Goal: Information Seeking & Learning: Learn about a topic

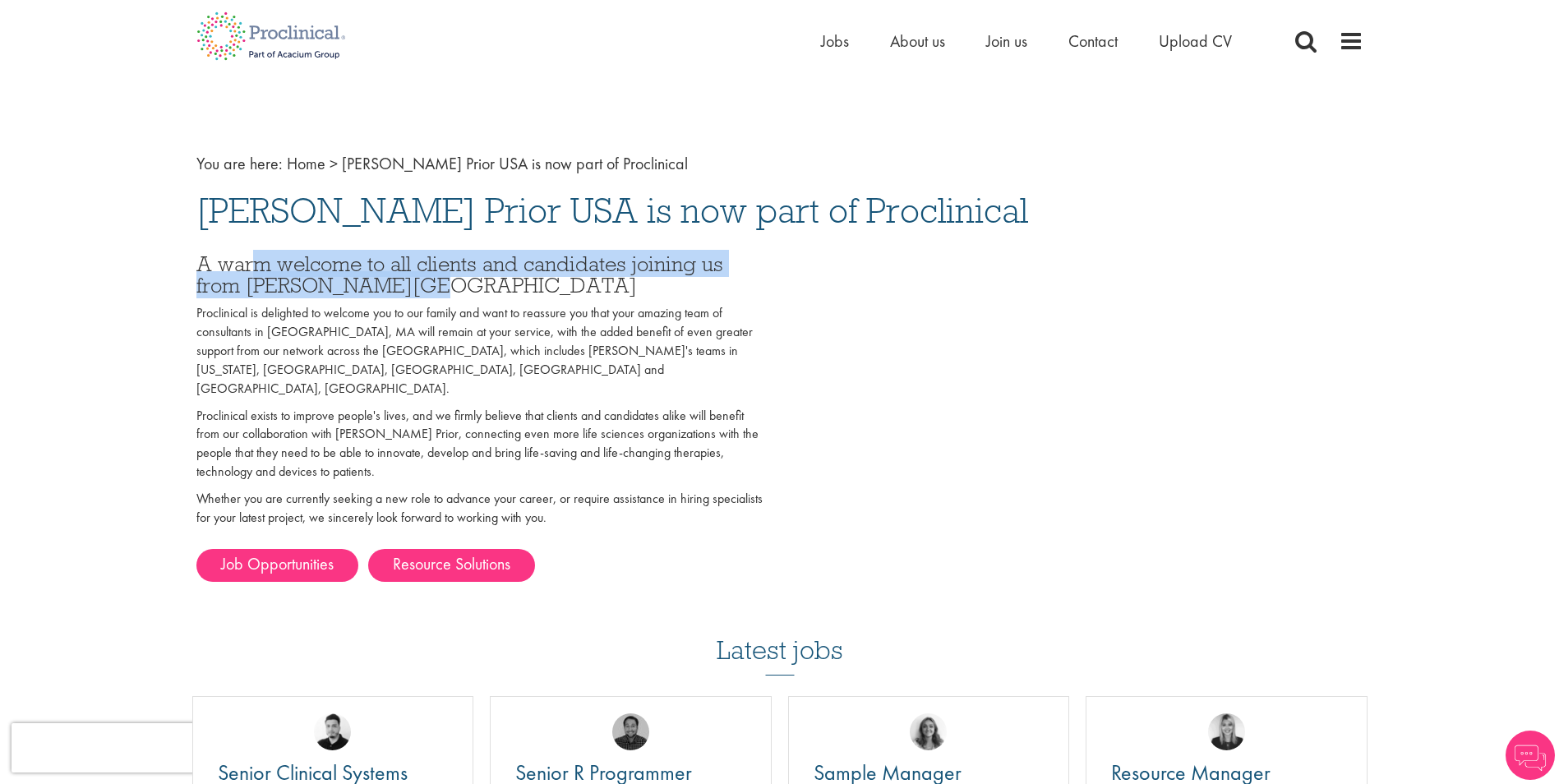
drag, startPoint x: 260, startPoint y: 263, endPoint x: 480, endPoint y: 277, distance: 220.4
click at [480, 277] on h3 "A warm welcome to all clients and candidates joining us from [PERSON_NAME][GEOG…" at bounding box center [482, 274] width 571 height 44
drag, startPoint x: 480, startPoint y: 277, endPoint x: 426, endPoint y: 270, distance: 54.5
click at [426, 270] on h3 "A warm welcome to all clients and candidates joining us from [PERSON_NAME][GEOG…" at bounding box center [482, 274] width 571 height 44
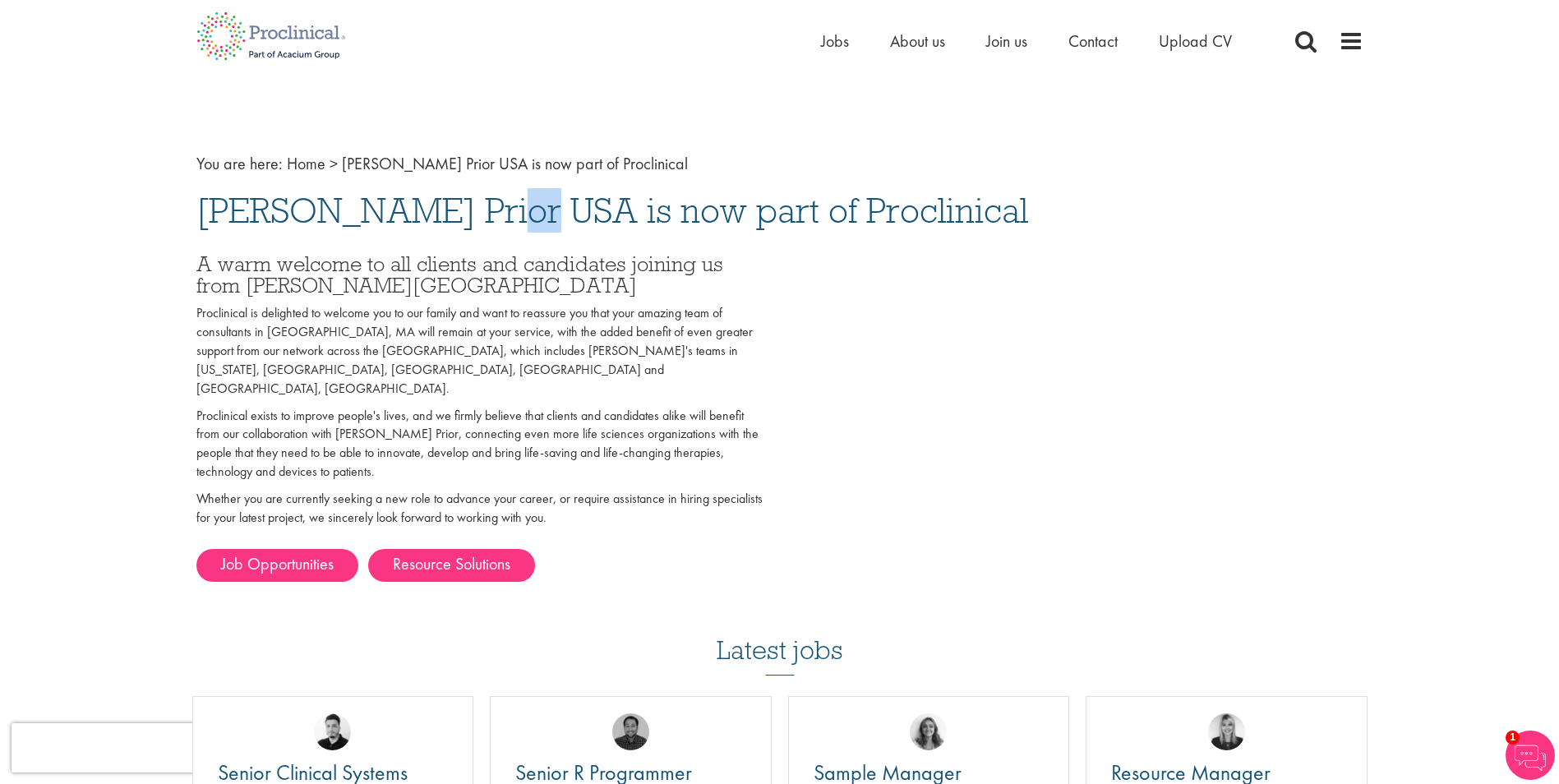
drag, startPoint x: 286, startPoint y: 213, endPoint x: 323, endPoint y: 216, distance: 37.1
click at [323, 216] on span "[PERSON_NAME] Prior USA is now part of Proclinical" at bounding box center [612, 211] width 832 height 45
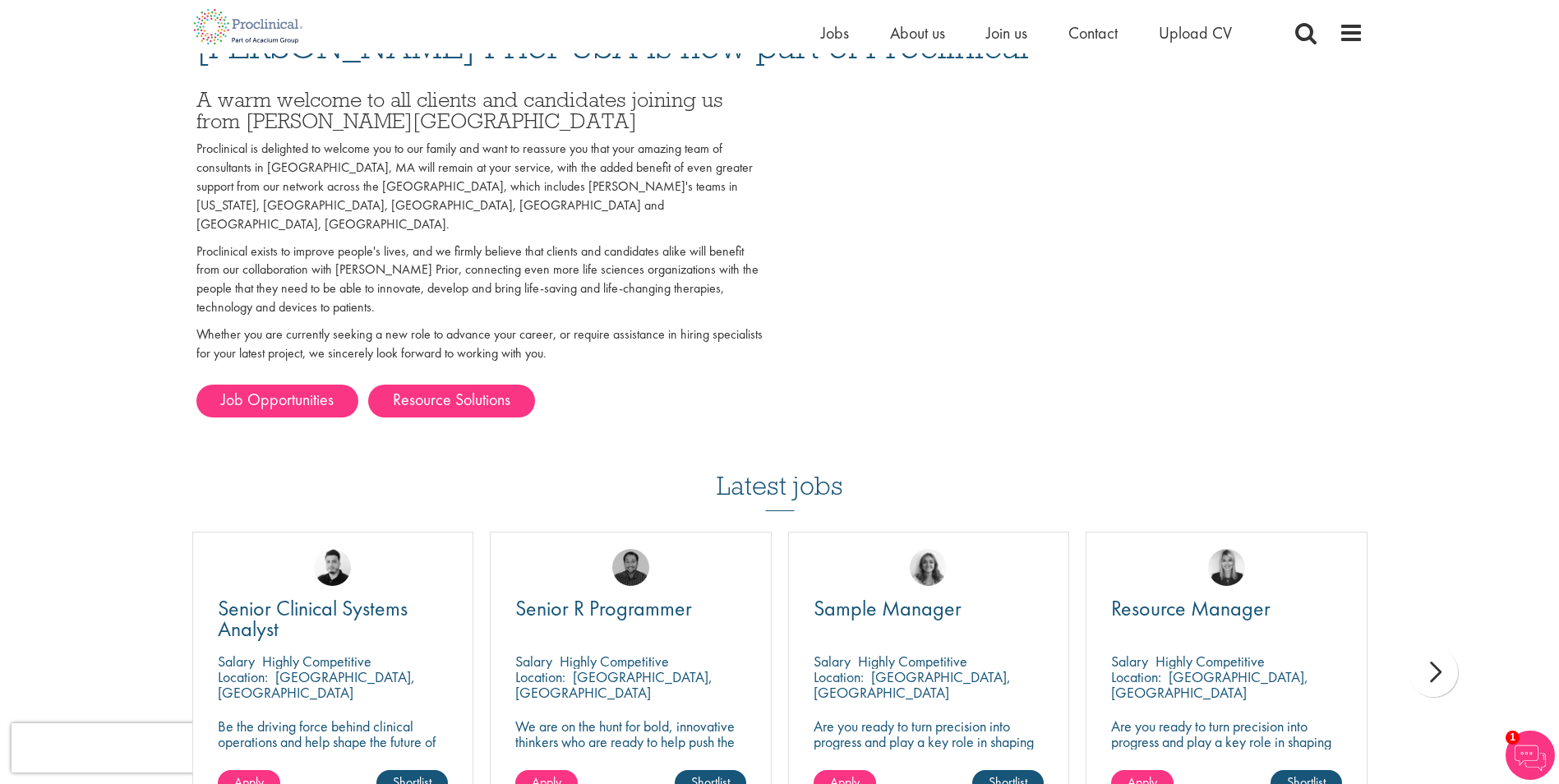
scroll to position [411, 0]
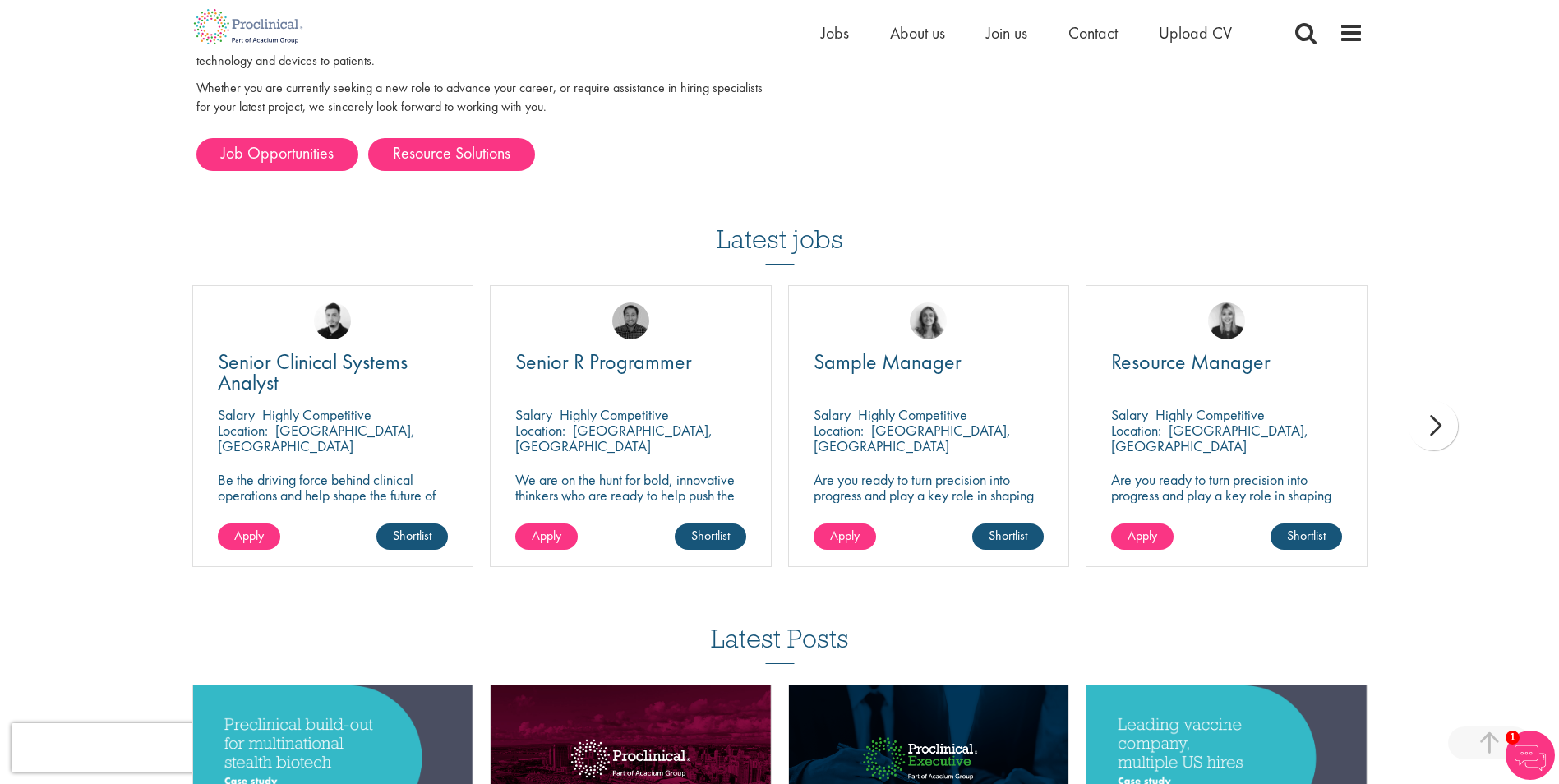
click at [1431, 410] on div "next" at bounding box center [1433, 425] width 50 height 50
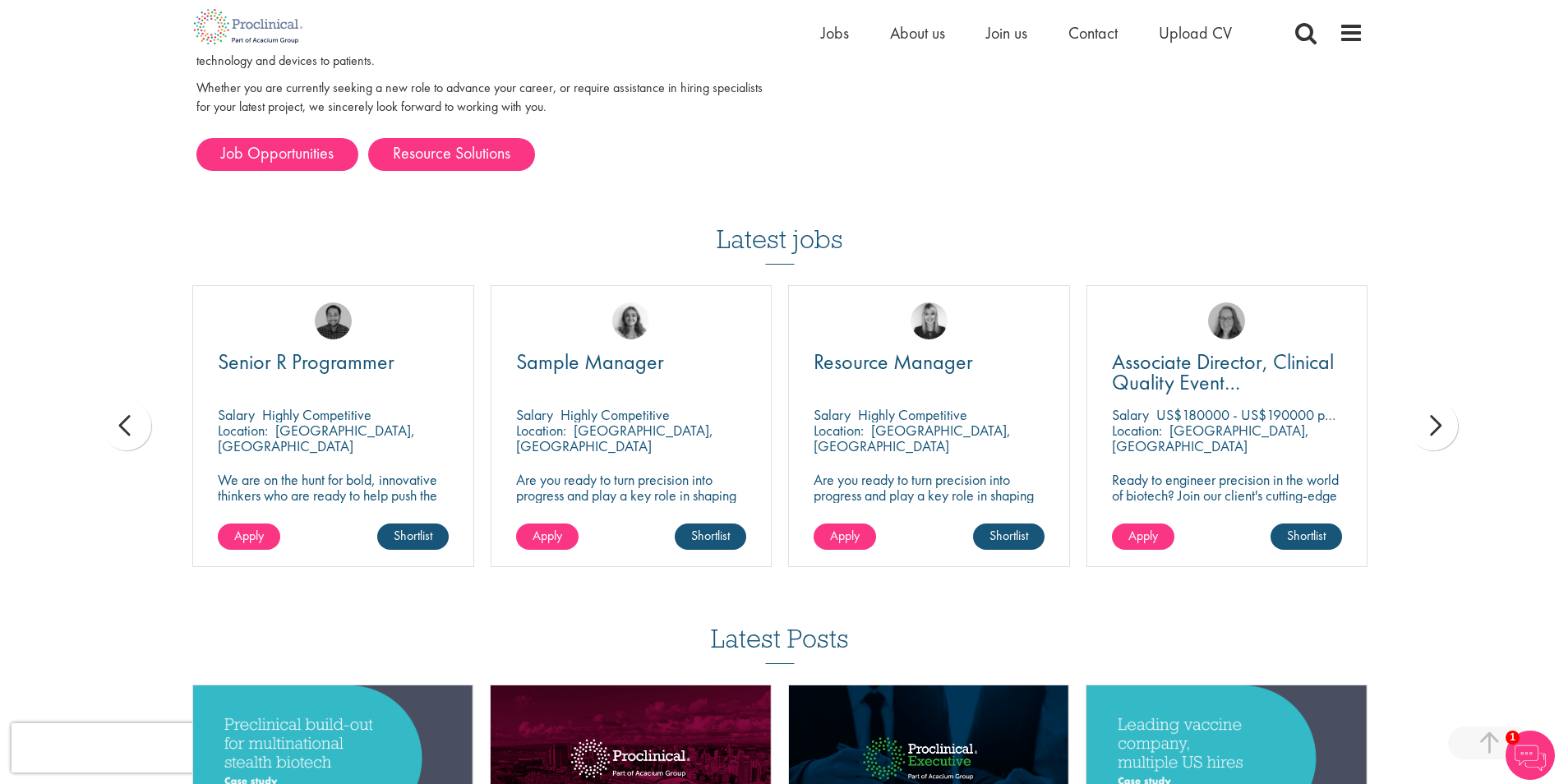
click at [1431, 410] on div "next" at bounding box center [1433, 425] width 50 height 50
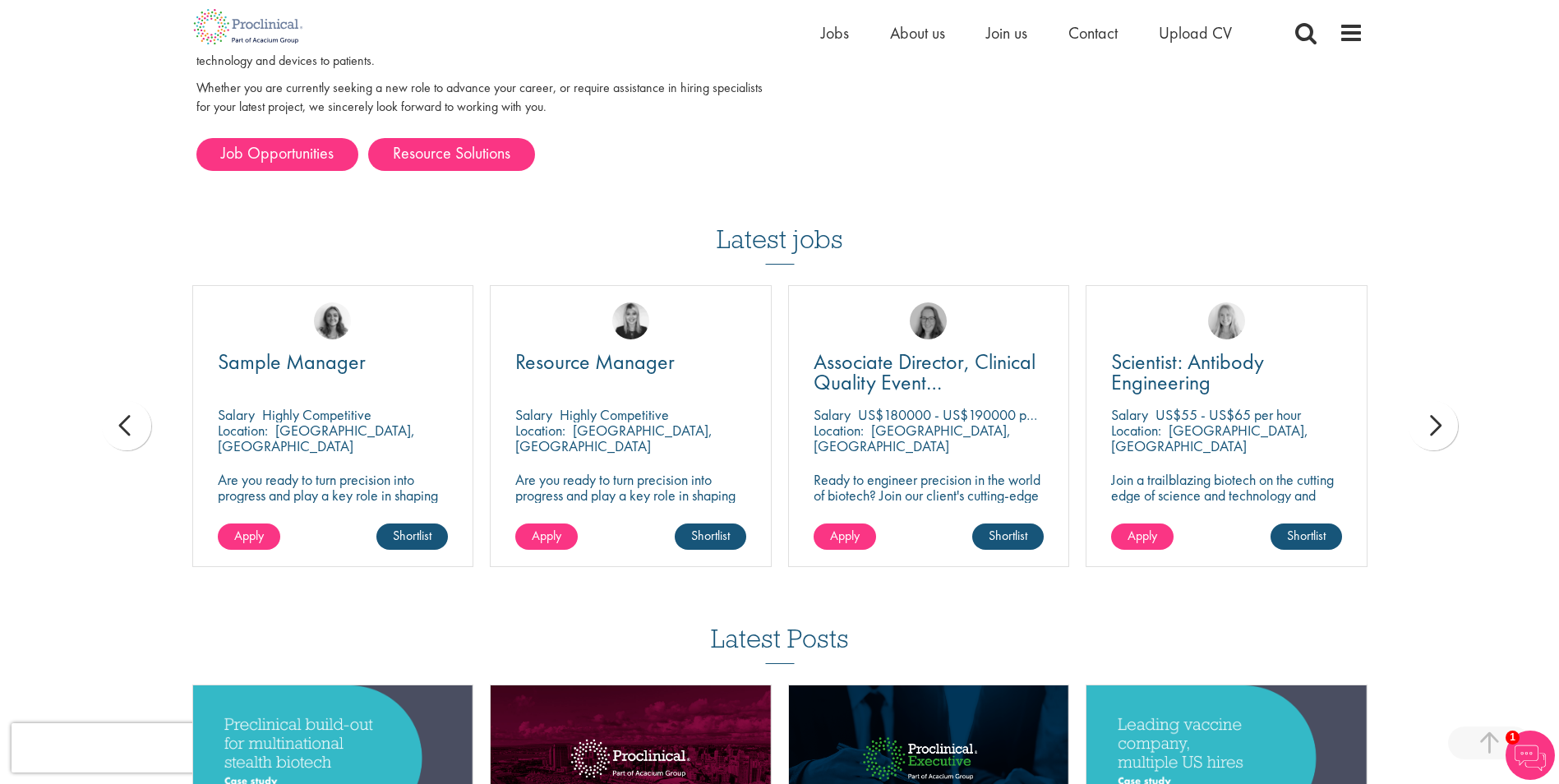
drag, startPoint x: 1431, startPoint y: 410, endPoint x: 1415, endPoint y: 334, distance: 77.7
click at [1415, 334] on div "You are here: Home > [PERSON_NAME][GEOGRAPHIC_DATA] USA is now part of Proclini…" at bounding box center [779, 310] width 1559 height 1441
click at [1438, 402] on div "next" at bounding box center [1433, 425] width 50 height 50
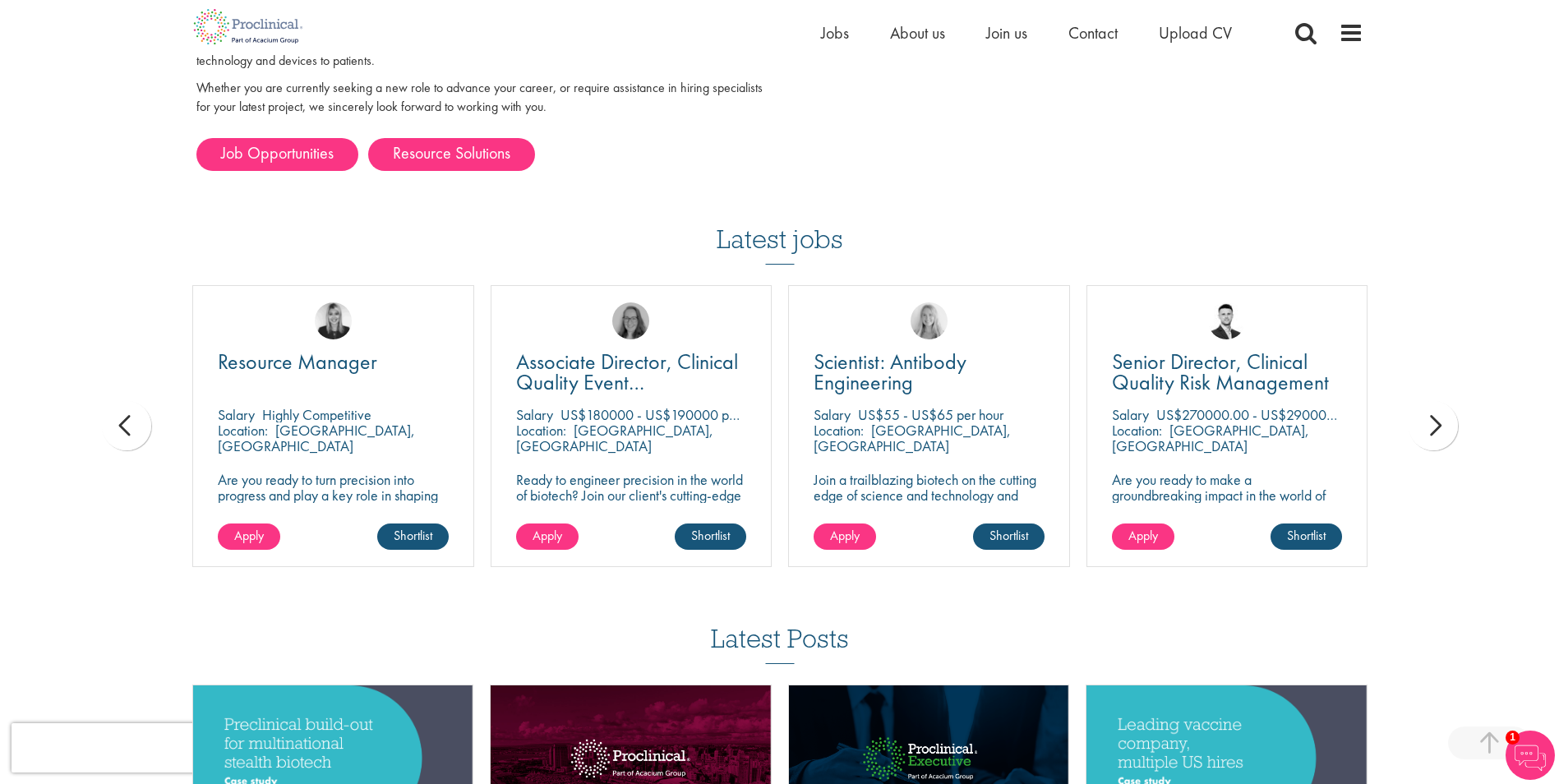
click at [1438, 402] on div "next" at bounding box center [1433, 425] width 50 height 50
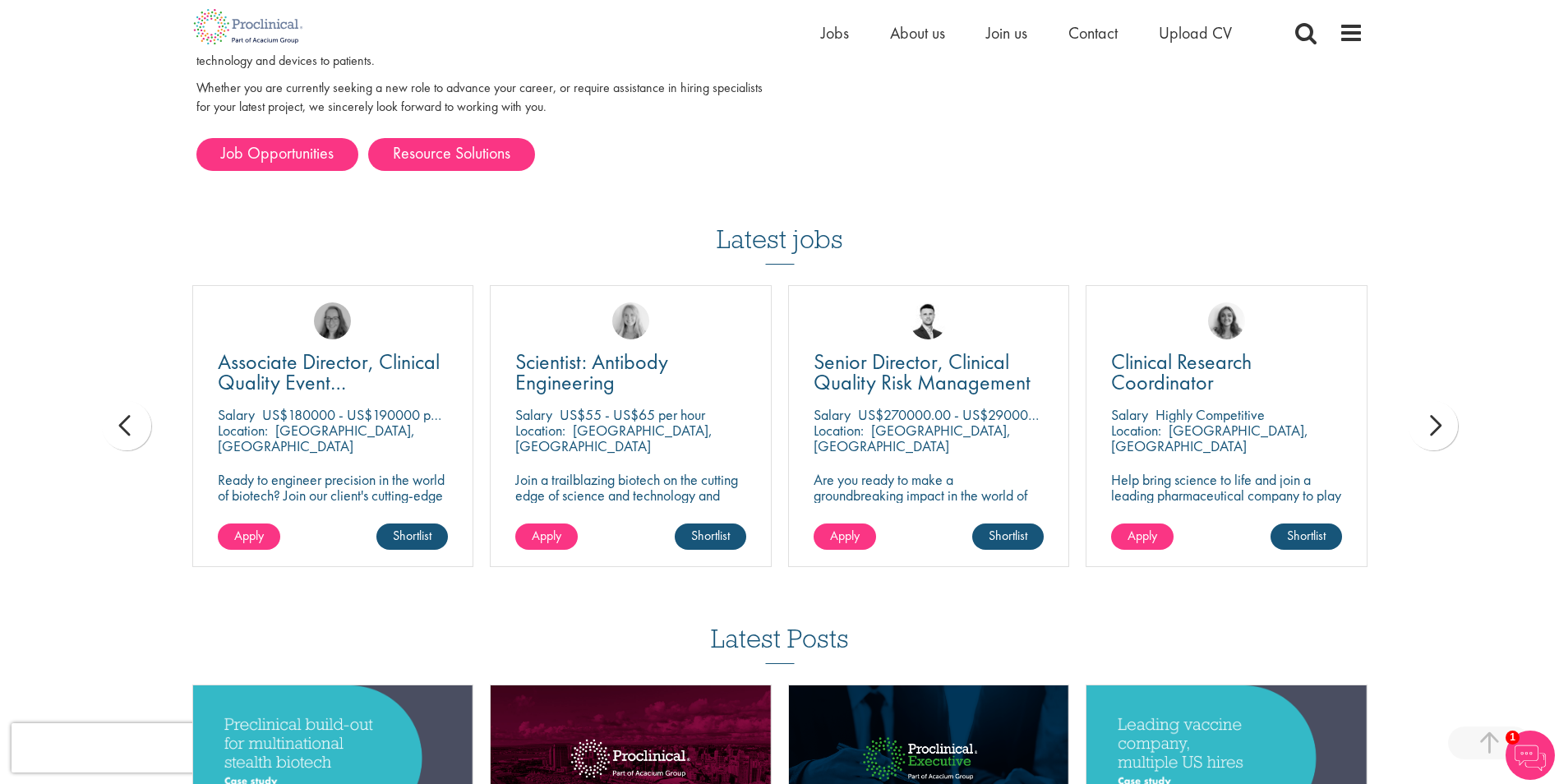
click at [1440, 401] on div "next" at bounding box center [1433, 425] width 50 height 50
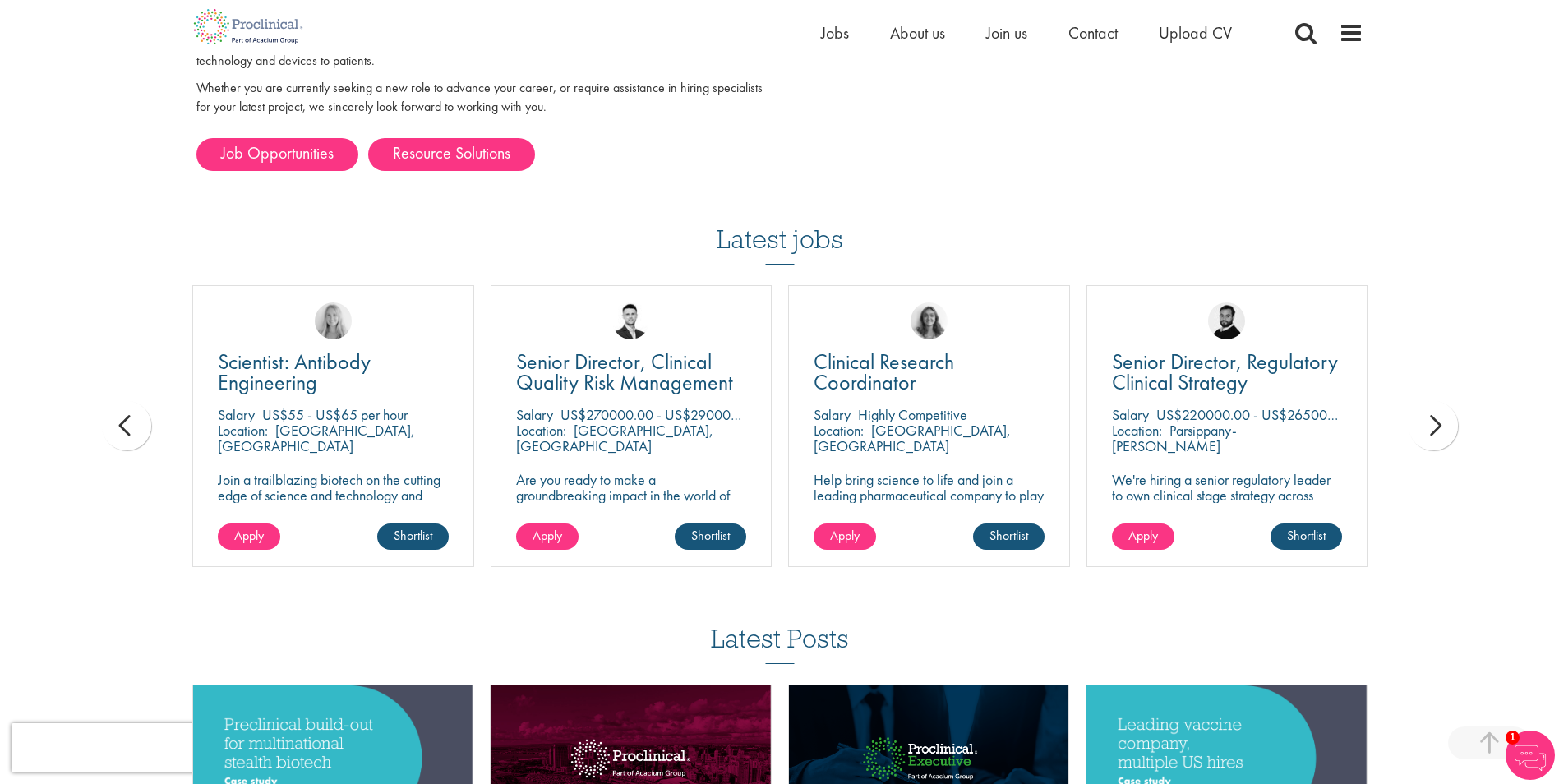
click at [1440, 401] on div "next" at bounding box center [1433, 425] width 50 height 50
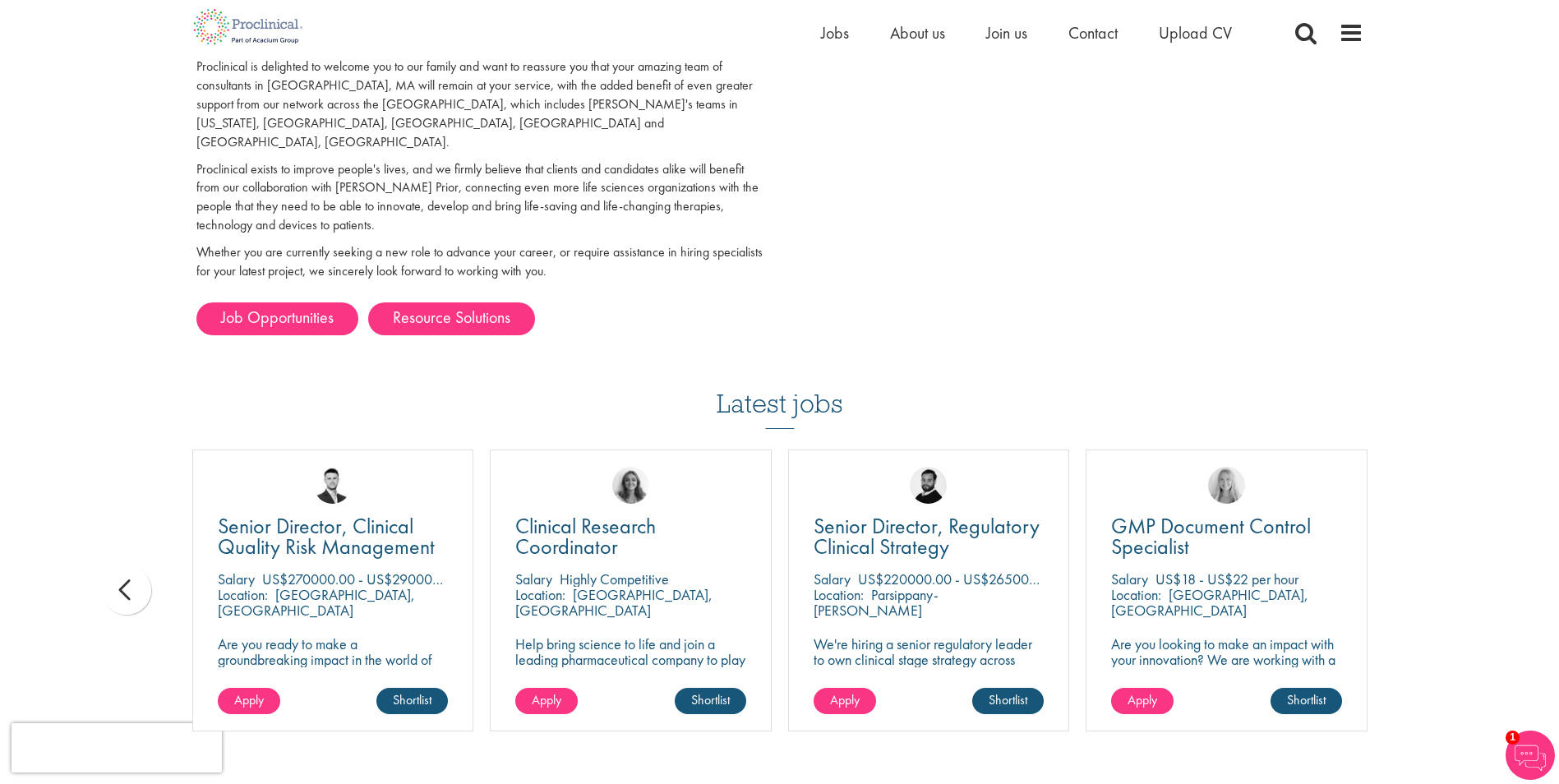
scroll to position [0, 0]
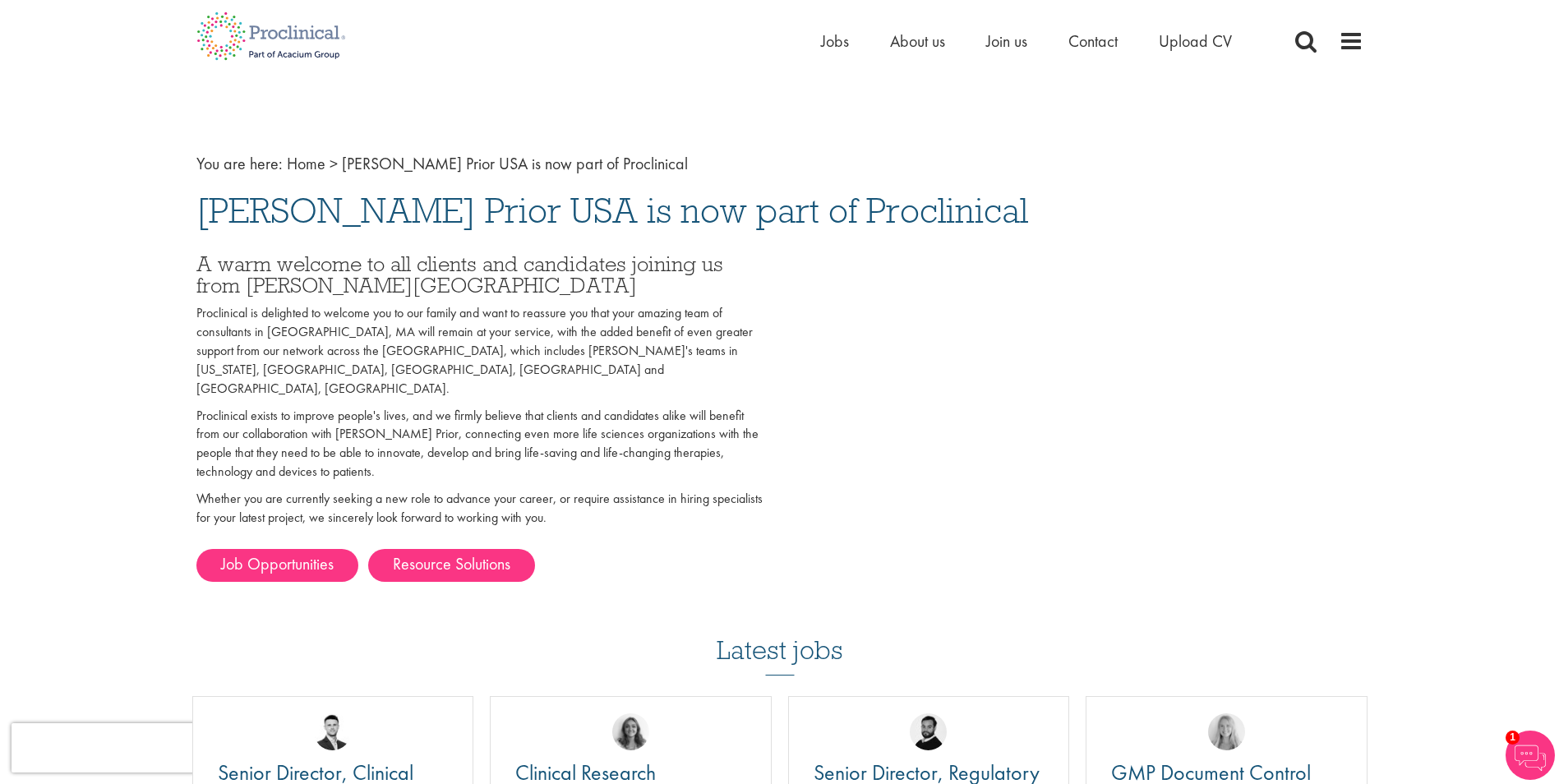
click at [361, 311] on p "Proclinical is delighted to welcome you to our family and want to reassure you …" at bounding box center [482, 350] width 571 height 93
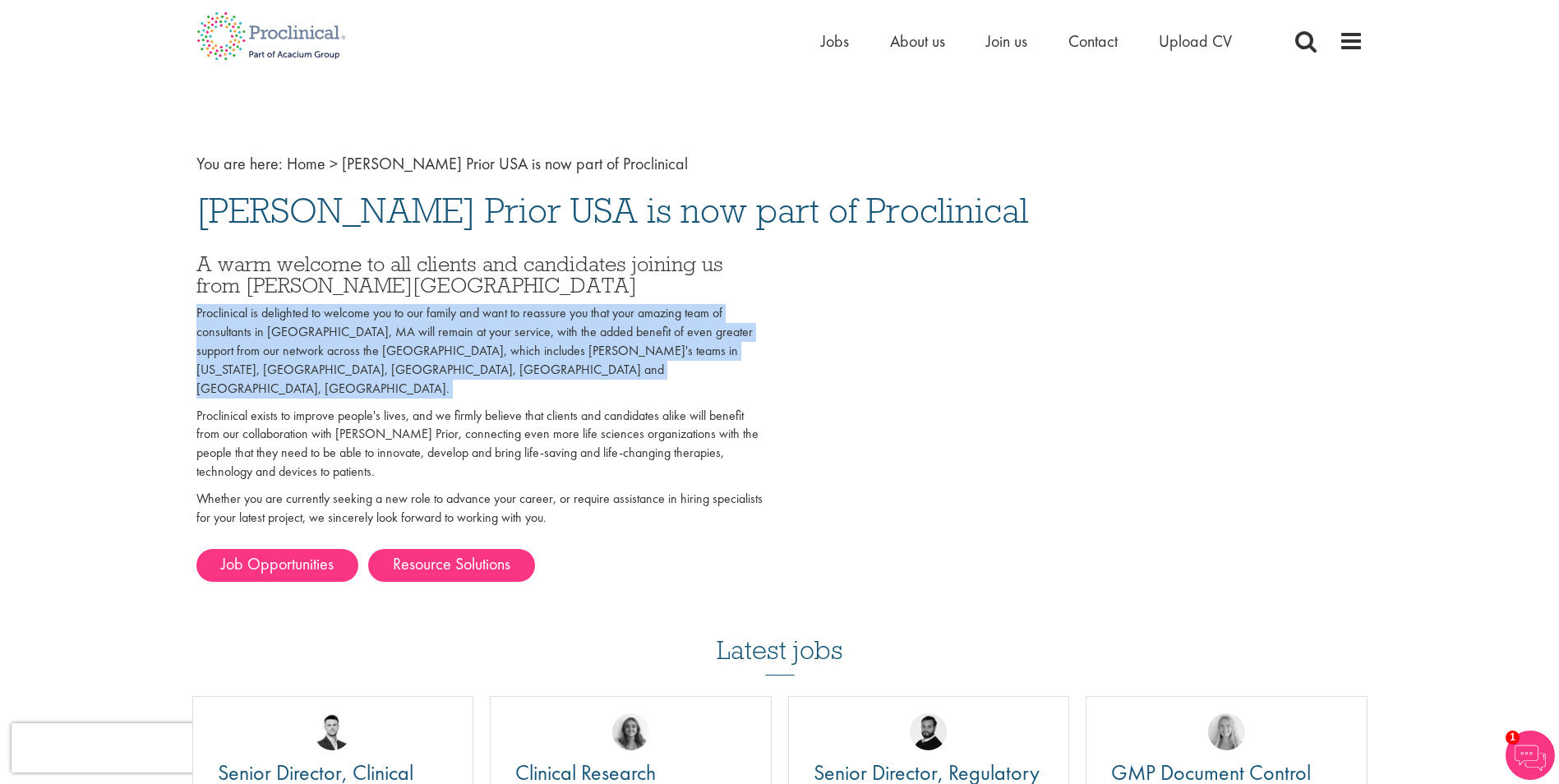
click at [361, 311] on p "Proclinical is delighted to welcome you to our family and want to reassure you …" at bounding box center [482, 350] width 571 height 93
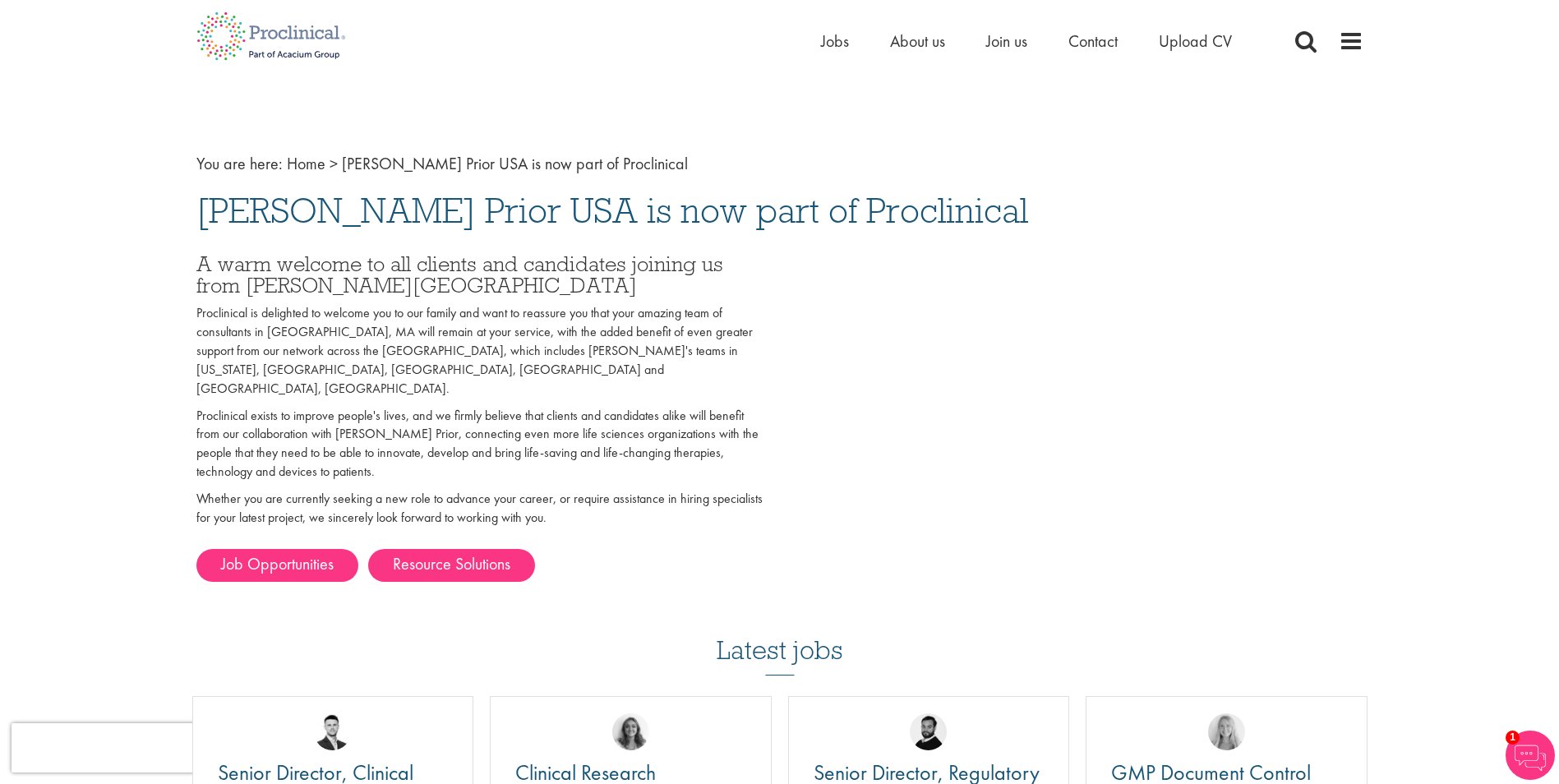
click at [407, 278] on h3 "A warm welcome to all clients and candidates joining us from [PERSON_NAME][GEOG…" at bounding box center [482, 274] width 571 height 44
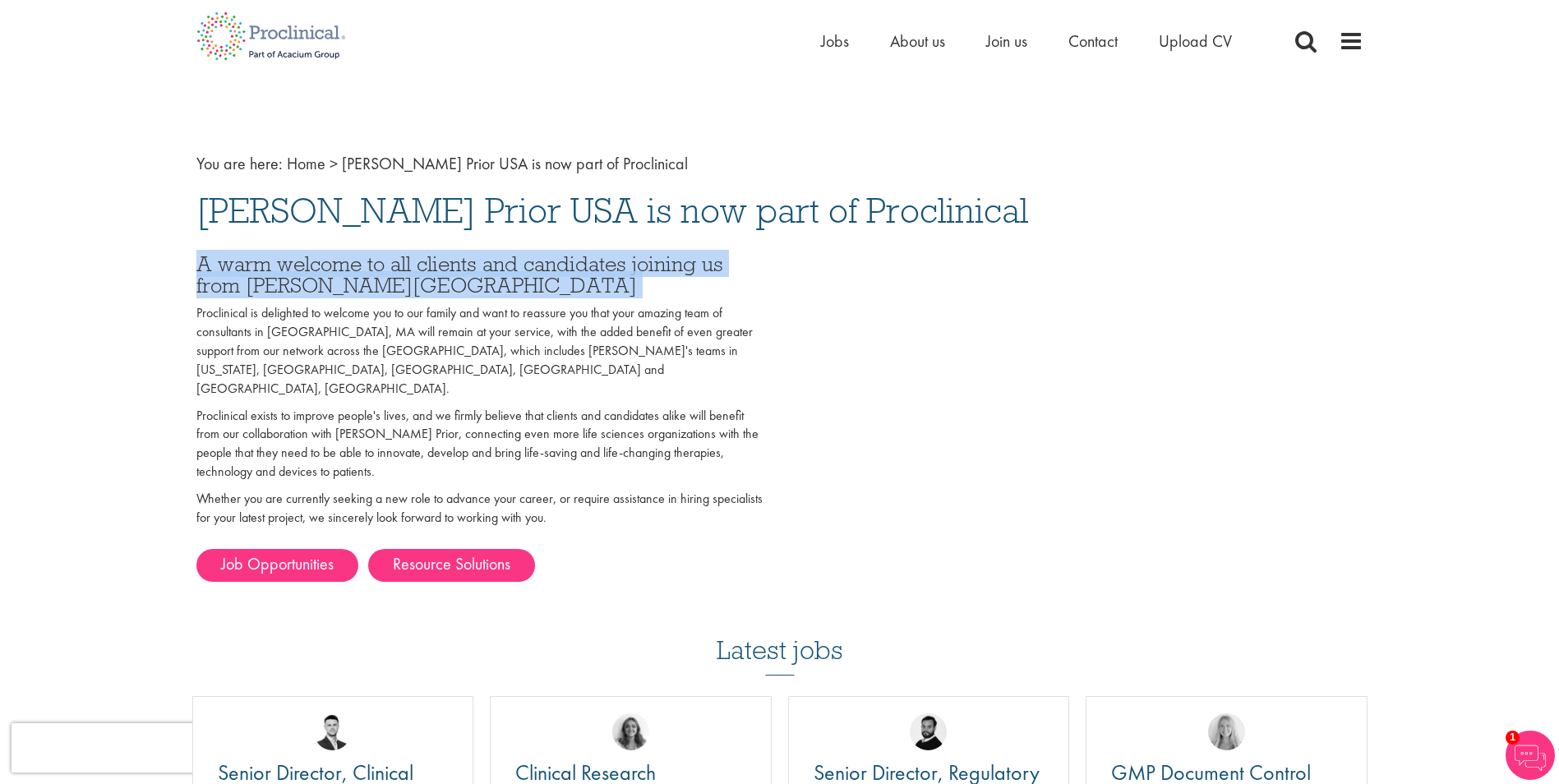
drag, startPoint x: 407, startPoint y: 278, endPoint x: 377, endPoint y: 273, distance: 30.4
click at [376, 274] on h3 "A warm welcome to all clients and candidates joining us from [PERSON_NAME][GEOG…" at bounding box center [482, 274] width 571 height 44
